Goal: Task Accomplishment & Management: Manage account settings

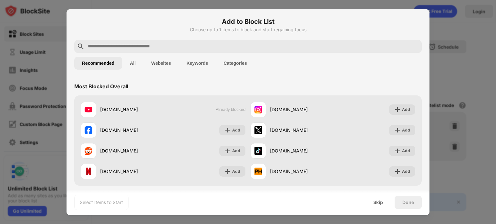
click at [435, 62] on div at bounding box center [248, 112] width 496 height 224
click at [380, 200] on div "Skip" at bounding box center [378, 202] width 10 height 5
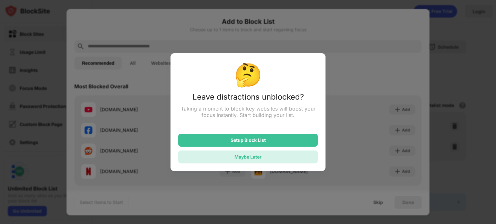
click at [273, 156] on div "Maybe Later" at bounding box center [248, 157] width 140 height 13
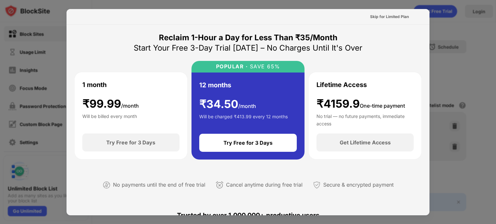
click at [461, 53] on div at bounding box center [248, 112] width 496 height 224
click at [383, 17] on div "Skip for Limited Plan" at bounding box center [389, 17] width 39 height 6
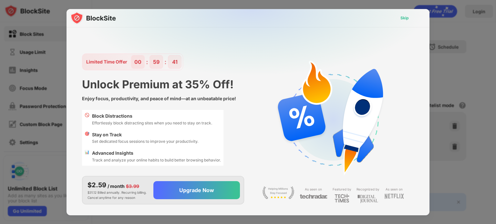
click at [402, 19] on div "Skip" at bounding box center [404, 18] width 8 height 6
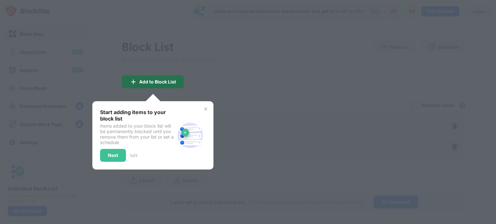
click at [168, 84] on div "Add to Block List" at bounding box center [157, 81] width 37 height 5
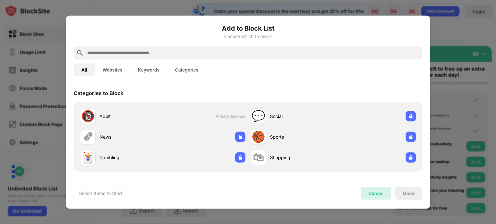
click at [382, 194] on div "Cancel" at bounding box center [376, 193] width 15 height 5
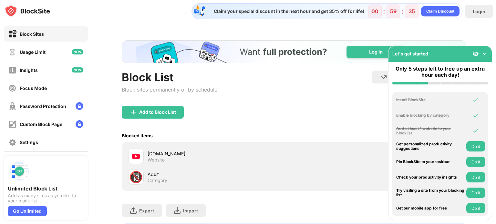
scroll to position [40, 0]
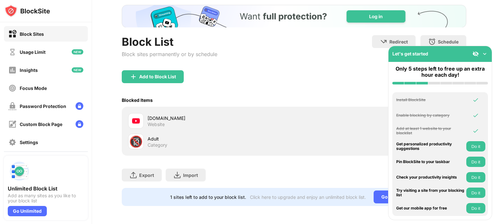
click at [484, 55] on img at bounding box center [485, 54] width 6 height 6
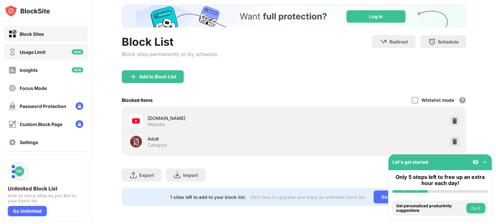
click at [72, 50] on img at bounding box center [78, 51] width 12 height 5
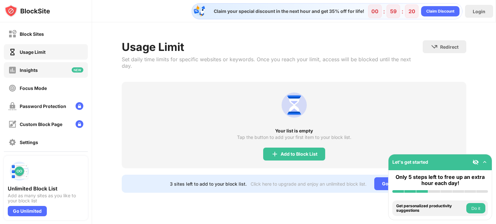
click at [62, 68] on div "Insights" at bounding box center [46, 70] width 84 height 16
